Goal: Find specific page/section: Find specific page/section

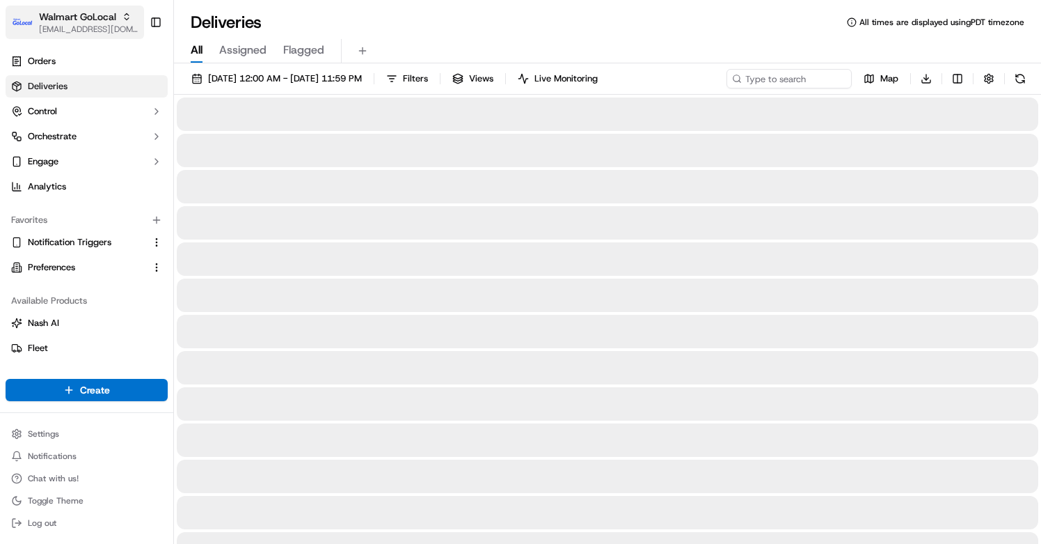
click at [109, 22] on span "Walmart GoLocal" at bounding box center [77, 17] width 77 height 14
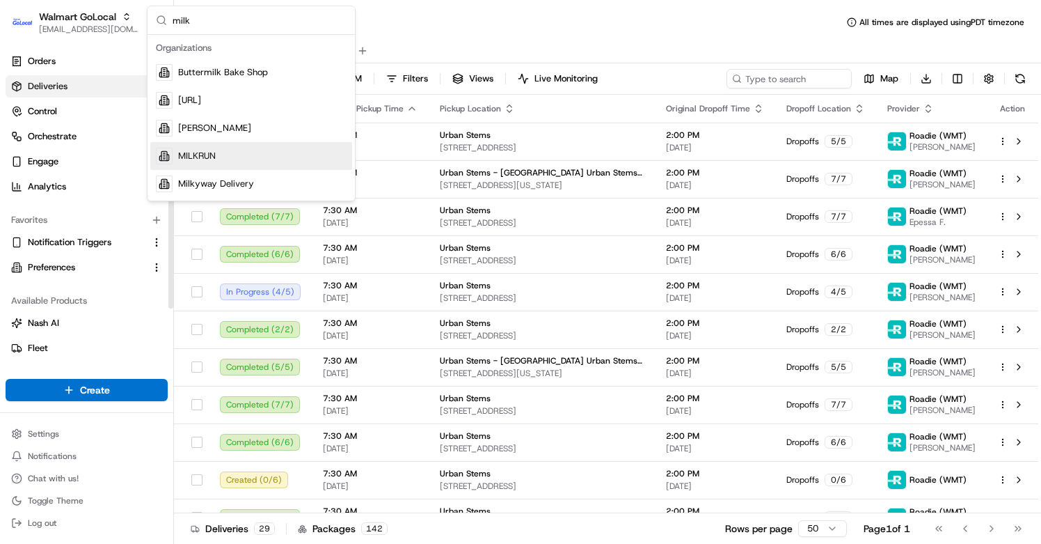
type input "milk"
click at [184, 157] on span "MILKRUN" at bounding box center [197, 156] width 38 height 13
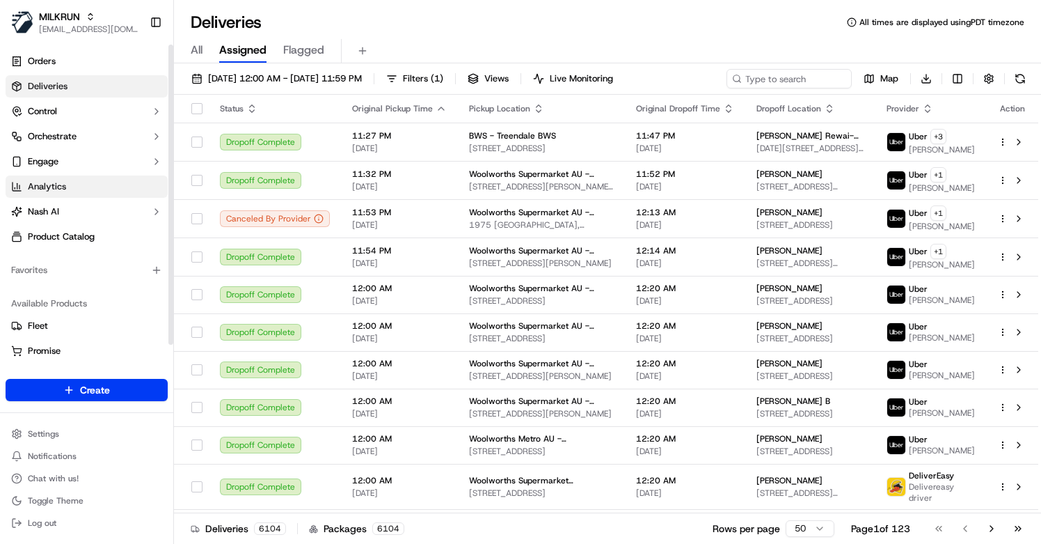
click at [77, 186] on link "Analytics" at bounding box center [87, 186] width 162 height 22
